Goal: Find specific page/section: Find specific page/section

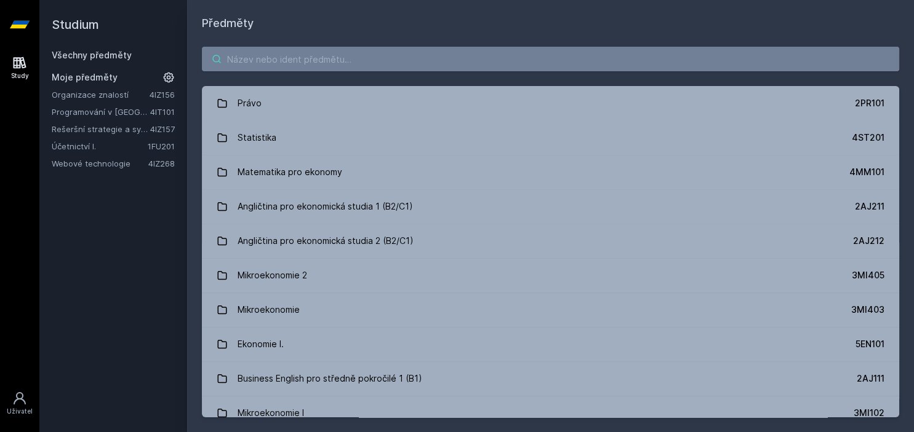
click at [396, 61] on input "search" at bounding box center [550, 59] width 697 height 25
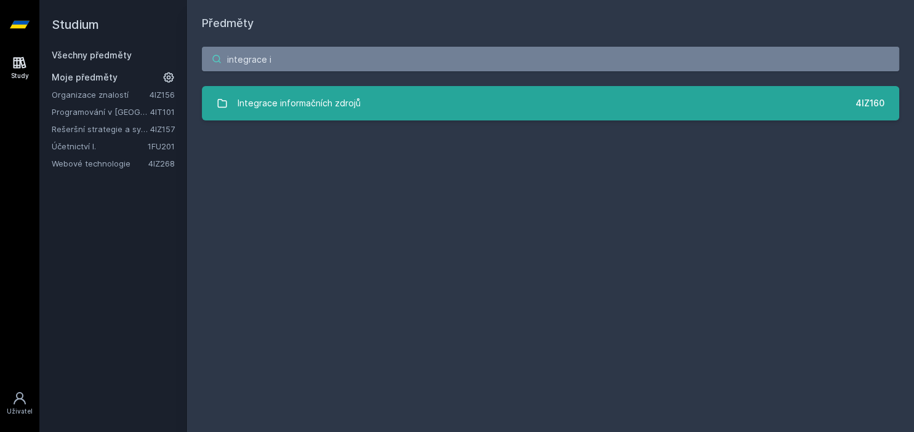
type input "integrace i"
click at [382, 102] on link "Integrace informačních zdrojů 4IZ160" at bounding box center [550, 103] width 697 height 34
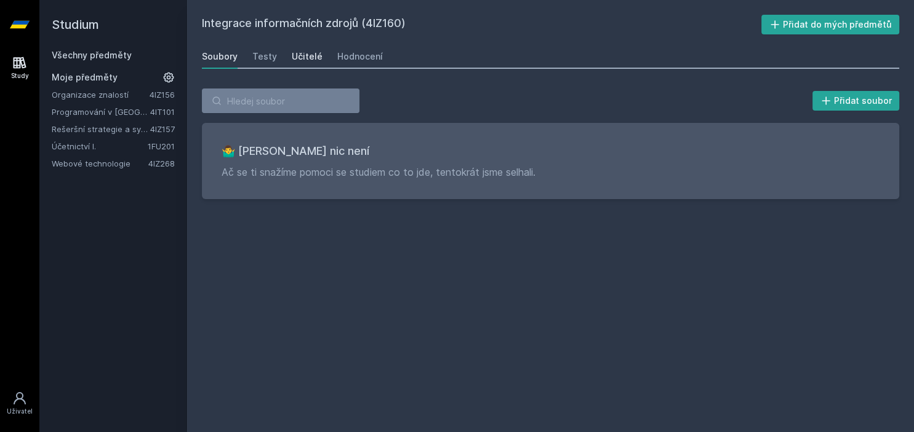
click at [292, 48] on link "Učitelé" at bounding box center [307, 56] width 31 height 25
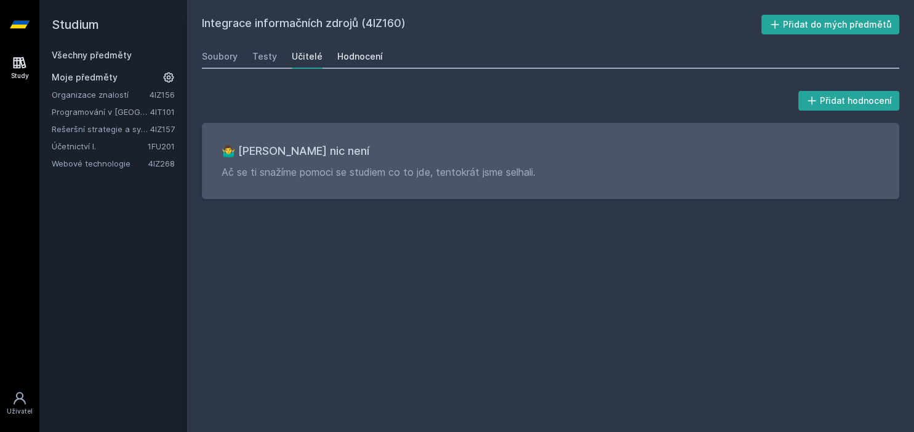
click at [347, 58] on div "Hodnocení" at bounding box center [360, 56] width 46 height 12
